Goal: Communication & Community: Answer question/provide support

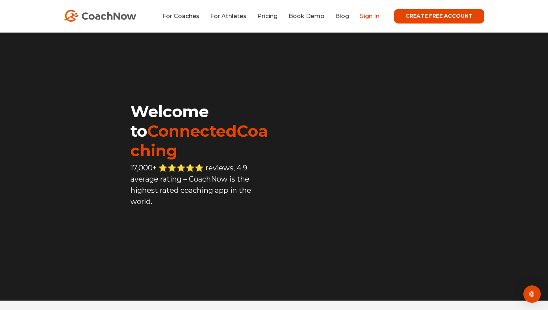
click at [376, 15] on link "Sign In" at bounding box center [370, 16] width 20 height 7
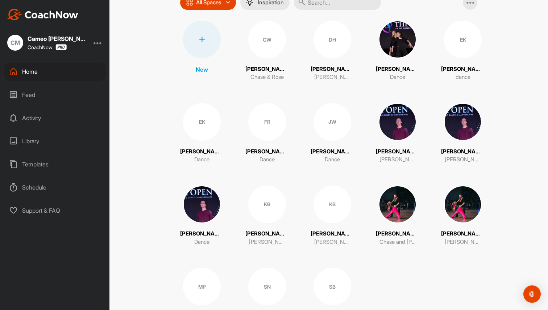
scroll to position [113, 0]
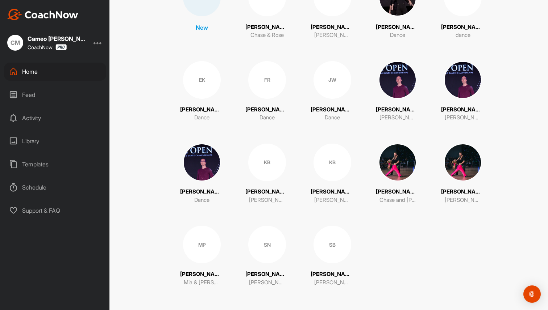
click at [458, 164] on img at bounding box center [463, 163] width 38 height 38
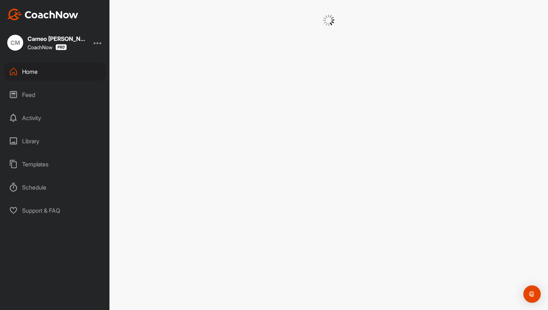
click at [458, 164] on div at bounding box center [328, 155] width 438 height 310
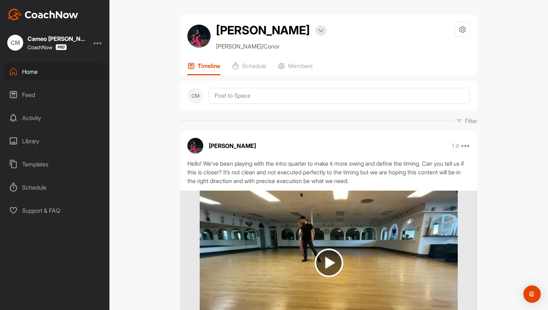
click at [163, 180] on div "[PERSON_NAME] Bookings [PERSON_NAME]/Conor Space Settings Your Notifications Ti…" at bounding box center [328, 155] width 438 height 310
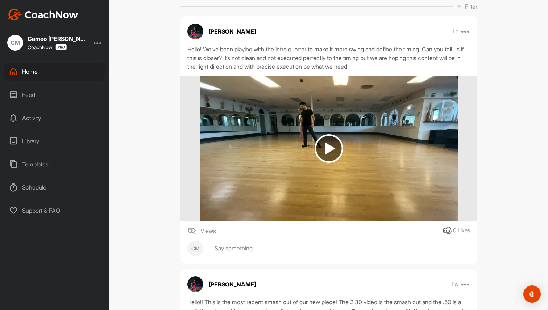
scroll to position [100, 0]
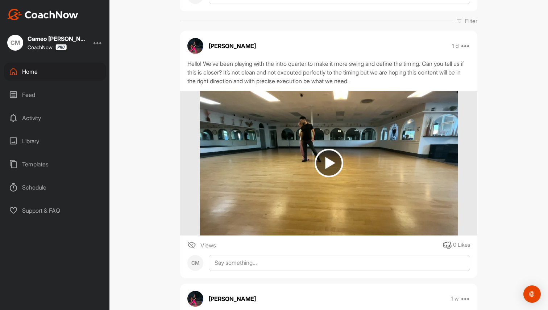
click at [331, 166] on img at bounding box center [328, 163] width 29 height 29
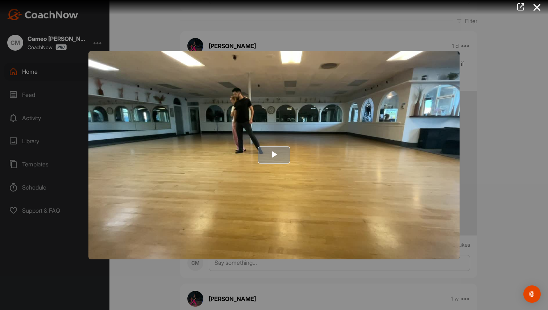
click at [274, 155] on span "Video Player" at bounding box center [274, 155] width 0 height 0
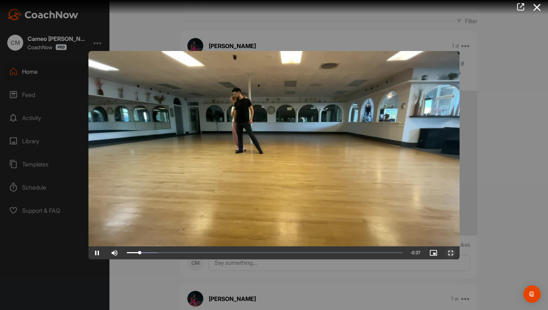
click at [451, 253] on span "Video Player" at bounding box center [450, 253] width 17 height 0
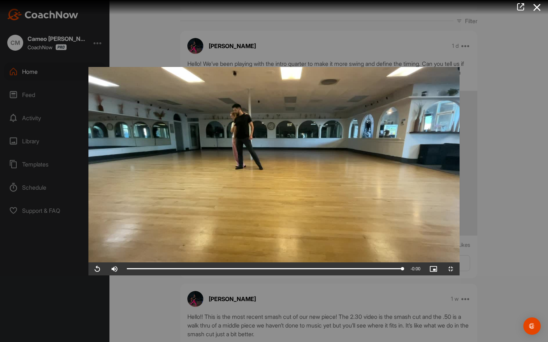
click at [213, 191] on video "Video Player" at bounding box center [273, 171] width 371 height 209
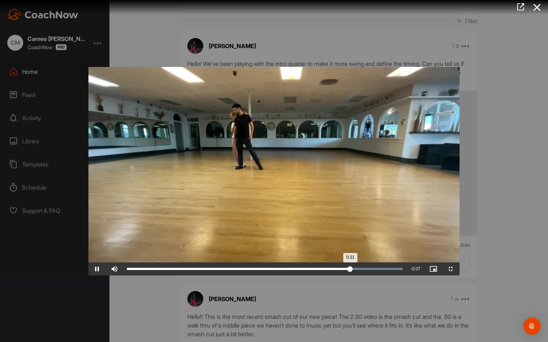
click at [382, 276] on div "Loaded : 100.00% 0:29 0:31" at bounding box center [264, 269] width 283 height 13
click at [238, 276] on div "Loaded : 100.00% 0:17 0:32" at bounding box center [264, 269] width 283 height 13
click at [297, 270] on div "Loaded : 100.00% 0:21 0:30" at bounding box center [265, 269] width 276 height 2
click at [351, 270] on div "Loaded : 100.00% 0:26 0:26" at bounding box center [265, 269] width 276 height 2
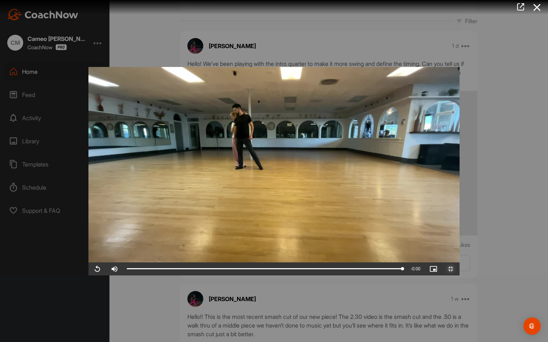
click at [459, 269] on span "Video Player" at bounding box center [450, 269] width 17 height 0
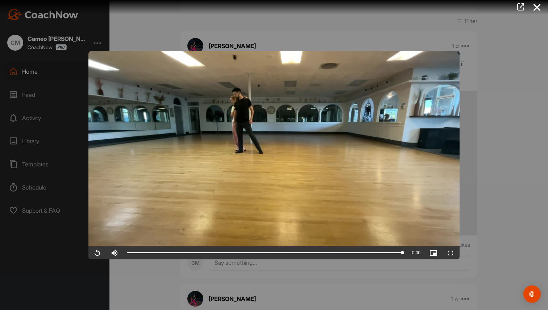
click at [524, 87] on div at bounding box center [274, 155] width 548 height 310
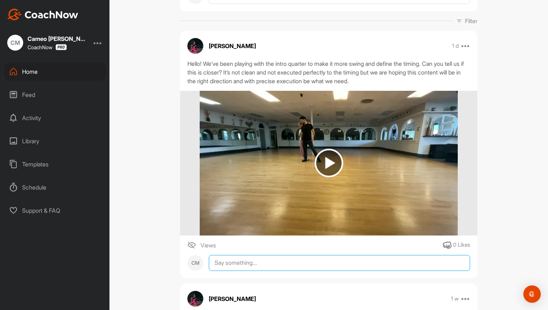
click at [234, 262] on textarea at bounding box center [339, 263] width 261 height 16
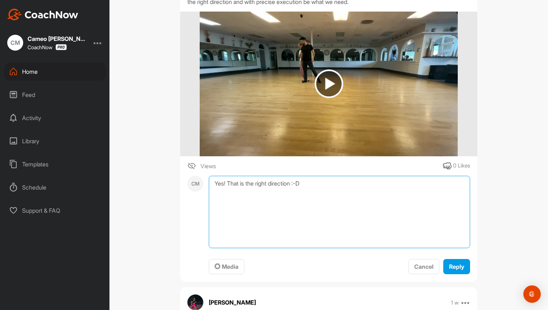
scroll to position [180, 0]
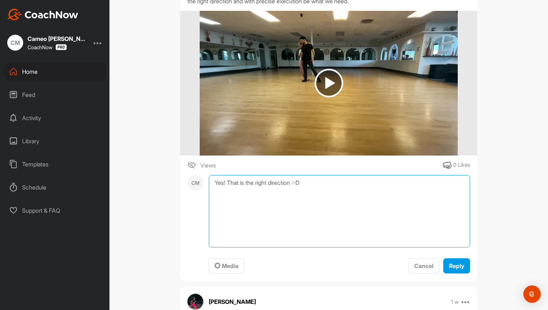
click at [232, 184] on textarea "Yes! That is the right direction :-D" at bounding box center [339, 211] width 261 height 72
click at [403, 187] on textarea "Yes! This is the right direction :-D" at bounding box center [339, 211] width 261 height 72
type textarea "Yes! This is the right direction :-D Great job!"
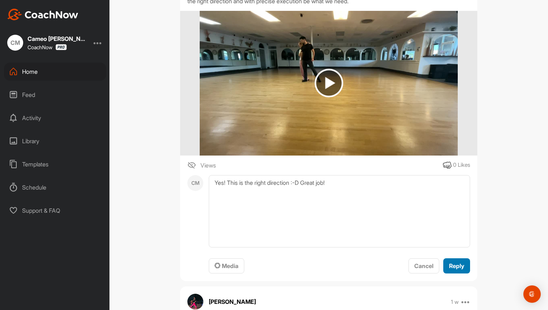
click at [459, 265] on span "Reply" at bounding box center [456, 266] width 15 height 7
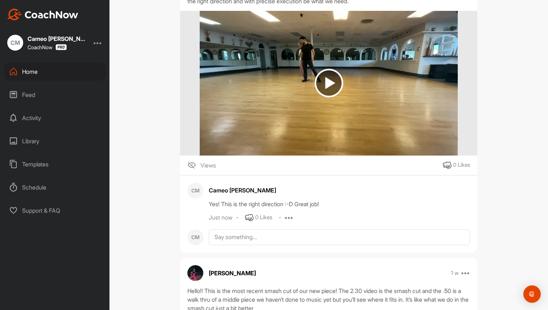
click at [40, 73] on div "Home" at bounding box center [55, 72] width 102 height 18
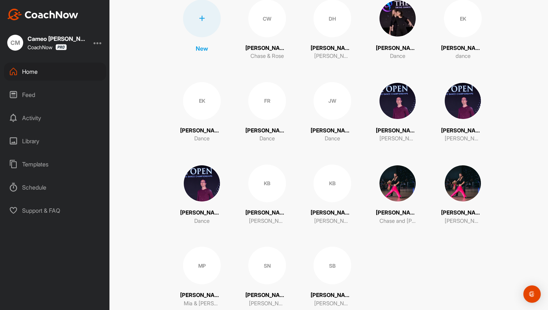
scroll to position [109, 0]
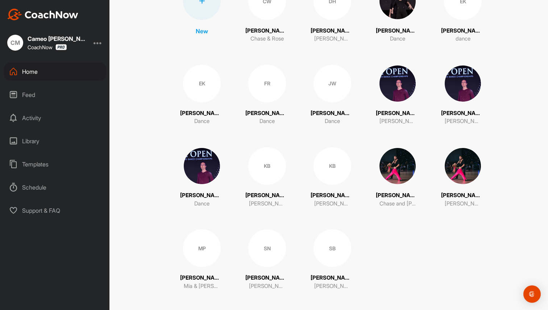
click at [263, 168] on div "KB" at bounding box center [267, 166] width 38 height 38
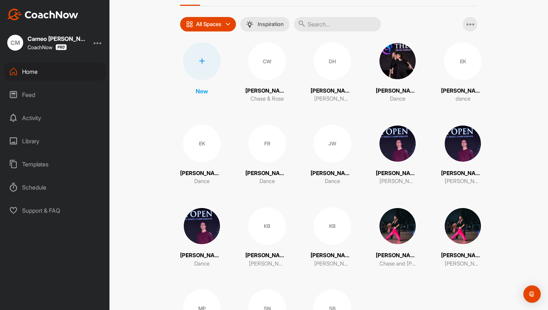
scroll to position [113, 0]
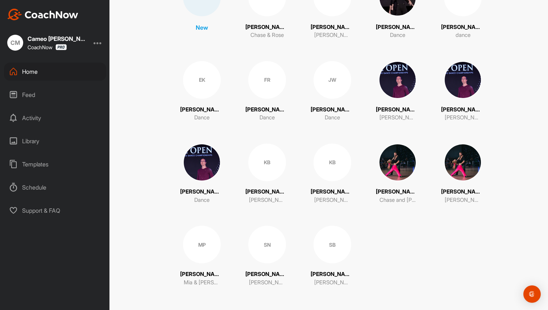
click at [396, 173] on img at bounding box center [397, 163] width 38 height 38
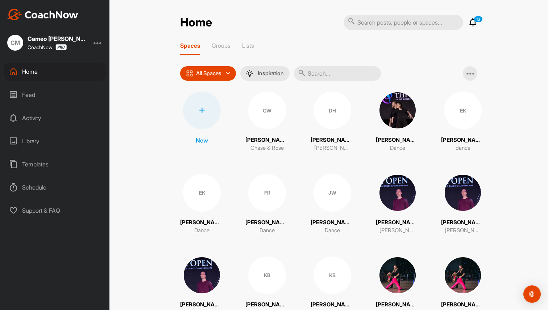
click at [451, 270] on img at bounding box center [463, 276] width 38 height 38
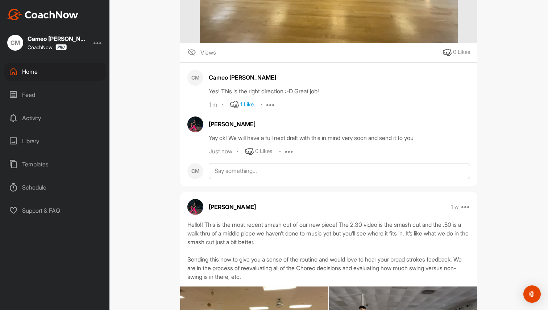
scroll to position [307, 0]
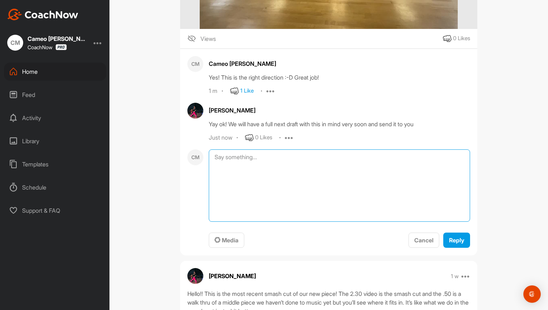
click at [274, 158] on textarea at bounding box center [339, 186] width 261 height 72
type textarea "Perfect!"
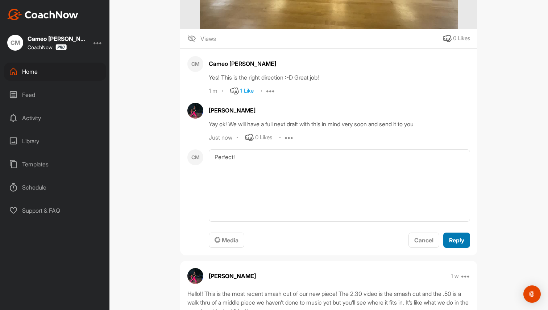
click at [453, 236] on div "Reply" at bounding box center [456, 240] width 15 height 9
